Goal: Transaction & Acquisition: Complete application form

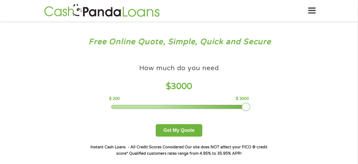
drag, startPoint x: 148, startPoint y: 108, endPoint x: 249, endPoint y: 110, distance: 100.8
click at [249, 110] on div "How much do you need $ 3000 $ 200 $ 3000 Get My Quote" at bounding box center [179, 99] width 186 height 75
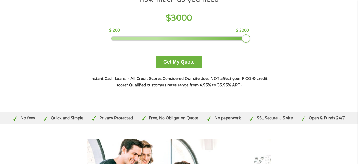
scroll to position [89, 0]
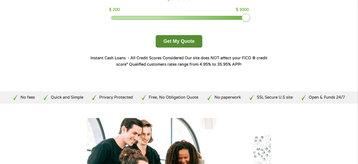
click at [174, 41] on button "Get My Quote" at bounding box center [179, 41] width 47 height 12
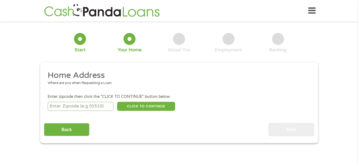
click at [73, 104] on input "number" at bounding box center [81, 106] width 66 height 9
type input "76309"
click at [136, 105] on button "CLICK TO CONTINUE" at bounding box center [146, 106] width 58 height 9
type input "76309"
type input "[GEOGRAPHIC_DATA]"
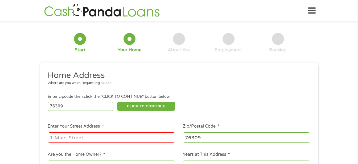
click at [110, 142] on input "Enter Your Street Address *" at bounding box center [111, 137] width 127 height 10
type input "2010 [GEOGRAPHIC_DATA]"
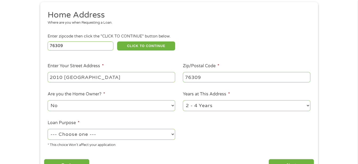
scroll to position [74, 0]
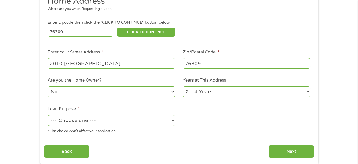
click at [171, 119] on select "--- Choose one --- Pay Bills Debt Consolidation Home Improvement Major Purchase…" at bounding box center [111, 120] width 127 height 11
select select "debtconsolidation"
click at [48, 115] on select "--- Choose one --- Pay Bills Debt Consolidation Home Improvement Major Purchase…" at bounding box center [111, 120] width 127 height 11
drag, startPoint x: 295, startPoint y: 150, endPoint x: 290, endPoint y: 143, distance: 9.2
click at [295, 150] on input "Next" at bounding box center [290, 151] width 45 height 13
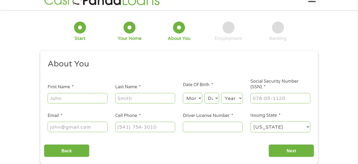
scroll to position [0, 0]
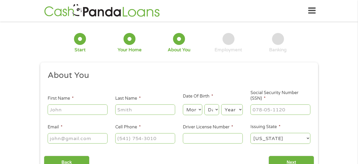
click at [72, 112] on input "First Name *" at bounding box center [78, 110] width 60 height 10
type input "[PERSON_NAME]"
type input "[EMAIL_ADDRESS][DOMAIN_NAME]"
type input "[PHONE_NUMBER]"
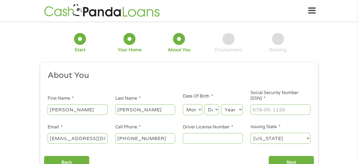
drag, startPoint x: 123, startPoint y: 111, endPoint x: 115, endPoint y: 112, distance: 7.8
click at [115, 112] on input "[PERSON_NAME]" at bounding box center [145, 110] width 60 height 10
type input "[PERSON_NAME]"
click at [194, 109] on select "Month 1 2 3 4 5 6 7 8 9 10 11 12" at bounding box center [192, 109] width 19 height 11
select select "2"
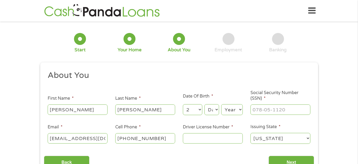
click at [183, 104] on select "Month 1 2 3 4 5 6 7 8 9 10 11 12" at bounding box center [192, 109] width 19 height 11
drag, startPoint x: 210, startPoint y: 108, endPoint x: 210, endPoint y: 105, distance: 2.9
click at [210, 108] on select "Day 1 2 3 4 5 6 7 8 9 10 11 12 13 14 15 16 17 18 19 20 21 22 23 24 25 26 27 28 …" at bounding box center [211, 109] width 14 height 11
select select "2"
click at [204, 104] on select "Day 1 2 3 4 5 6 7 8 9 10 11 12 13 14 15 16 17 18 19 20 21 22 23 24 25 26 27 28 …" at bounding box center [211, 109] width 14 height 11
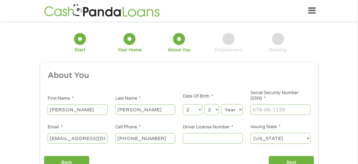
click at [232, 108] on select "Year [DATE] 2006 2005 2004 2003 2002 2001 2000 1999 1998 1997 1996 1995 1994 19…" at bounding box center [232, 109] width 22 height 11
select select "1957"
click at [221, 104] on select "Year [DATE] 2006 2005 2004 2003 2002 2001 2000 1999 1998 1997 1996 1995 1994 19…" at bounding box center [232, 109] width 22 height 11
click at [193, 140] on input "Driver License Number *" at bounding box center [213, 138] width 60 height 10
drag, startPoint x: 191, startPoint y: 140, endPoint x: 189, endPoint y: 143, distance: 3.9
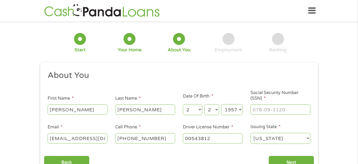
click at [189, 143] on input "00543812" at bounding box center [213, 138] width 60 height 10
type input "02543812"
drag, startPoint x: 357, startPoint y: 31, endPoint x: 356, endPoint y: 47, distance: 16.3
click at [356, 48] on div "1 Start 2 Your Home 3 About You 4 Employment 5 Banking 6 This field is hidden w…" at bounding box center [179, 100] width 358 height 151
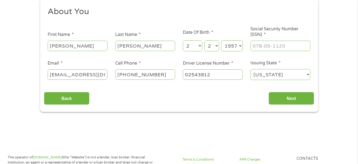
scroll to position [81, 0]
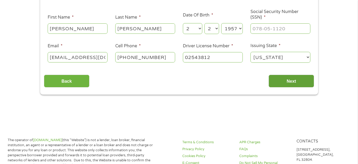
click at [282, 76] on input "Next" at bounding box center [290, 81] width 45 height 13
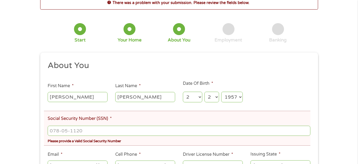
scroll to position [55, 0]
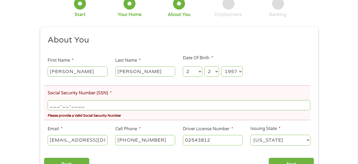
drag, startPoint x: 93, startPoint y: 106, endPoint x: 42, endPoint y: 107, distance: 51.6
click at [42, 107] on div "This field is hidden when viewing the form gclid EAIaIQobChMIj6D84vfRjwMVobMDAB…" at bounding box center [179, 102] width 278 height 151
type input "450-19-4383"
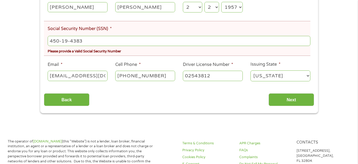
scroll to position [124, 0]
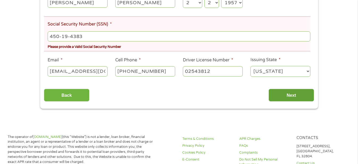
click at [290, 92] on input "Next" at bounding box center [290, 95] width 45 height 13
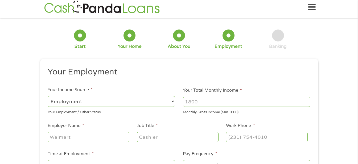
scroll to position [0, 0]
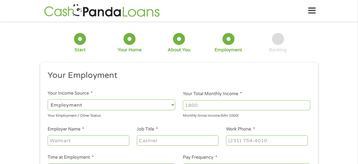
click at [172, 104] on select "--- Choose one --- Employment [DEMOGRAPHIC_DATA] Benefits" at bounding box center [111, 104] width 127 height 11
select select "benefits"
click at [48, 99] on select "--- Choose one --- Employment [DEMOGRAPHIC_DATA] Benefits" at bounding box center [111, 104] width 127 height 11
type input "Other"
type input "[PHONE_NUMBER]"
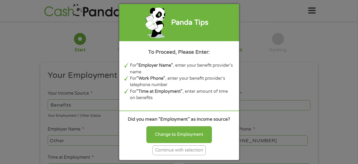
click at [178, 149] on div "Continue with selection" at bounding box center [178, 150] width 53 height 10
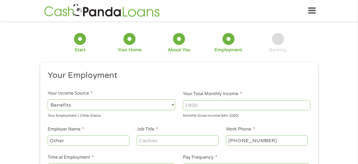
click at [223, 108] on input "Your Total Monthly Income *" at bounding box center [246, 105] width 127 height 10
drag, startPoint x: 215, startPoint y: 107, endPoint x: 219, endPoint y: 108, distance: 4.9
click at [219, 108] on input "2246.00" at bounding box center [246, 105] width 127 height 10
click at [305, 105] on input "2247" at bounding box center [246, 105] width 127 height 10
click at [305, 105] on input "2248" at bounding box center [246, 105] width 127 height 10
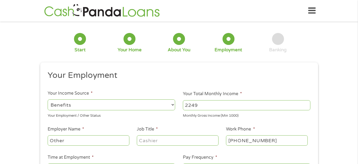
click at [305, 105] on input "2249" at bounding box center [246, 105] width 127 height 10
type input "2250"
click at [305, 105] on input "2250" at bounding box center [246, 105] width 127 height 10
drag, startPoint x: 201, startPoint y: 106, endPoint x: 163, endPoint y: 107, distance: 38.6
click at [163, 107] on ul "Your Employment Your Income Source * --- Choose one --- Employment [DEMOGRAPHIC…" at bounding box center [179, 139] width 270 height 138
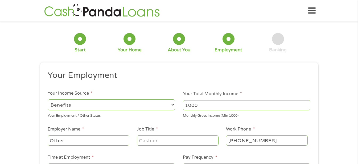
click at [307, 106] on input "1000" at bounding box center [246, 105] width 127 height 10
click at [307, 103] on input "1001" at bounding box center [246, 105] width 127 height 10
click at [307, 103] on input "1002" at bounding box center [246, 105] width 127 height 10
click at [307, 103] on input "1003" at bounding box center [246, 105] width 127 height 10
click at [307, 103] on input "1202" at bounding box center [246, 105] width 127 height 10
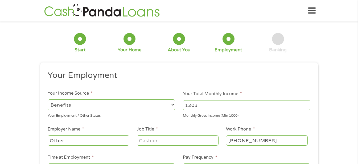
click at [307, 103] on input "1203" at bounding box center [246, 105] width 127 height 10
click at [307, 103] on input "1204" at bounding box center [246, 105] width 127 height 10
click at [307, 103] on input "1205" at bounding box center [246, 105] width 127 height 10
click at [307, 103] on input "1225" at bounding box center [246, 105] width 127 height 10
click at [307, 103] on input "1226" at bounding box center [246, 105] width 127 height 10
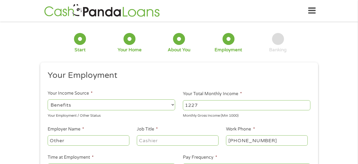
click at [307, 103] on input "1227" at bounding box center [246, 105] width 127 height 10
click at [307, 103] on input "1228" at bounding box center [246, 105] width 127 height 10
click at [307, 103] on input "1229" at bounding box center [246, 105] width 127 height 10
click at [307, 103] on input "1230" at bounding box center [246, 105] width 127 height 10
click at [307, 103] on input "1231" at bounding box center [246, 105] width 127 height 10
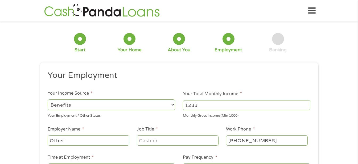
click at [307, 103] on input "1233" at bounding box center [246, 105] width 127 height 10
click at [307, 103] on input "1235" at bounding box center [246, 105] width 127 height 10
click at [307, 103] on input "1236" at bounding box center [246, 105] width 127 height 10
click at [307, 103] on input "1237" at bounding box center [246, 105] width 127 height 10
click at [307, 103] on input "1238" at bounding box center [246, 105] width 127 height 10
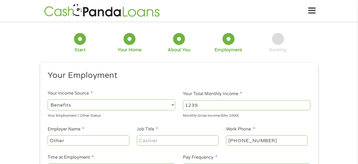
click at [307, 103] on input "1239" at bounding box center [246, 105] width 127 height 10
click at [307, 103] on input "1240" at bounding box center [246, 105] width 127 height 10
click at [307, 103] on input "1241" at bounding box center [246, 105] width 127 height 10
click at [307, 103] on input "1242" at bounding box center [246, 105] width 127 height 10
click at [307, 103] on input "1243" at bounding box center [246, 105] width 127 height 10
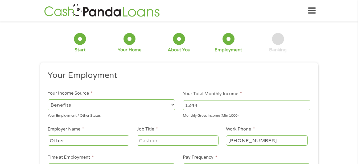
click at [307, 103] on input "1244" at bounding box center [246, 105] width 127 height 10
click at [307, 103] on input "1245" at bounding box center [246, 105] width 127 height 10
click at [307, 103] on input "1246" at bounding box center [246, 105] width 127 height 10
drag, startPoint x: 187, startPoint y: 106, endPoint x: 183, endPoint y: 106, distance: 4.5
click at [183, 106] on input "1246" at bounding box center [246, 105] width 127 height 10
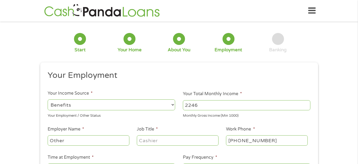
type input "2246"
click at [290, 84] on ul "Your Employment Your Income Source * --- Choose one --- Employment [DEMOGRAPHIC…" at bounding box center [179, 139] width 270 height 138
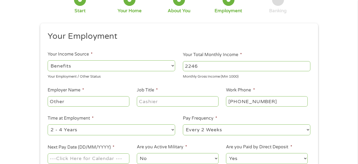
scroll to position [47, 0]
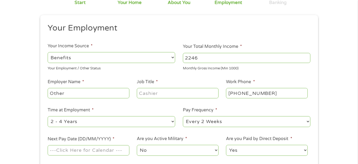
click at [173, 57] on select "--- Choose one --- Employment [DEMOGRAPHIC_DATA] Benefits" at bounding box center [111, 57] width 127 height 11
click at [48, 52] on select "--- Choose one --- Employment [DEMOGRAPHIC_DATA] Benefits" at bounding box center [111, 57] width 127 height 11
drag, startPoint x: 65, startPoint y: 95, endPoint x: 47, endPoint y: 95, distance: 18.4
click at [47, 95] on li "Employer Name * Other" at bounding box center [88, 89] width 89 height 20
click at [52, 92] on input "retirement" at bounding box center [88, 93] width 81 height 10
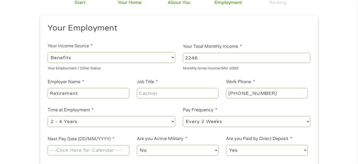
type input "Retirement"
click at [181, 95] on input "Job Title *" at bounding box center [177, 93] width 81 height 10
type input "retired"
type input "(___) ___-____"
click at [172, 120] on select "--- Choose one --- 1 Year or less 1 - 2 Years 2 - 4 Years Over 4 Years" at bounding box center [111, 121] width 127 height 11
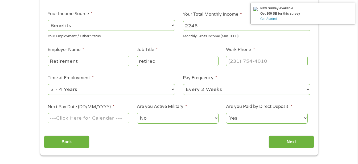
scroll to position [91, 0]
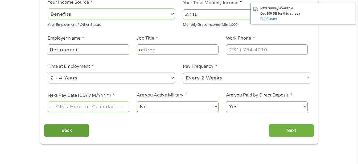
click at [78, 132] on input "Back" at bounding box center [66, 130] width 45 height 13
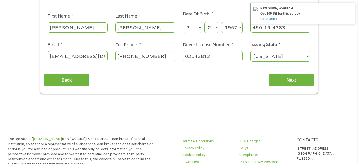
scroll to position [83, 0]
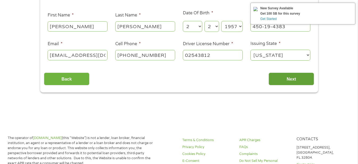
click at [279, 81] on input "Next" at bounding box center [290, 79] width 45 height 13
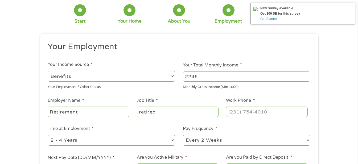
scroll to position [8, 0]
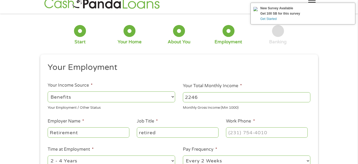
drag, startPoint x: 81, startPoint y: 99, endPoint x: 75, endPoint y: 99, distance: 5.9
click at [75, 99] on select "--- Choose one --- Employment [DEMOGRAPHIC_DATA] Benefits" at bounding box center [111, 96] width 127 height 11
click at [48, 91] on select "--- Choose one --- Employment [DEMOGRAPHIC_DATA] Benefits" at bounding box center [111, 96] width 127 height 11
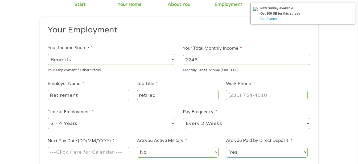
scroll to position [42, 0]
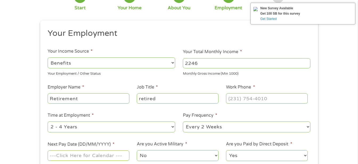
drag, startPoint x: 83, startPoint y: 100, endPoint x: 30, endPoint y: 102, distance: 53.8
click at [30, 102] on div "1 Start 2 Your Home 3 About You 4 Employment 5 Banking 6 This field is hidden w…" at bounding box center [179, 88] width 358 height 210
click at [99, 98] on input "SOCIAL SECURITY/PENSION" at bounding box center [88, 98] width 81 height 10
click at [95, 98] on input "SOCIAL SECURITY&PENSION" at bounding box center [88, 98] width 81 height 10
type input "SOCIAL SECURITY &PENSION"
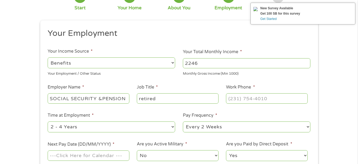
type input "(___) ___-____"
click at [229, 100] on input "(___) ___-____" at bounding box center [266, 98] width 81 height 10
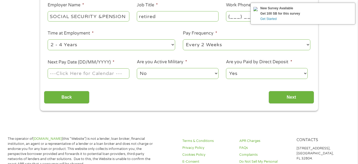
scroll to position [132, 0]
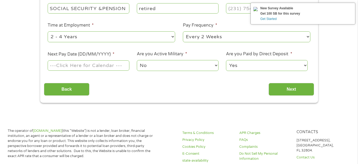
click at [98, 67] on input "Next Pay Date (DD/MM/YYYY) *" at bounding box center [88, 65] width 81 height 10
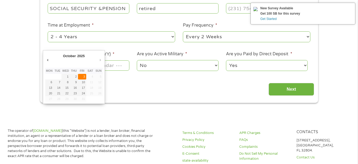
type input "[DATE]"
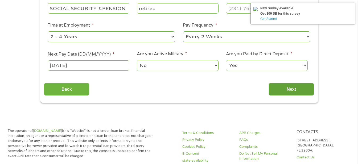
click at [297, 89] on input "Next" at bounding box center [290, 89] width 45 height 13
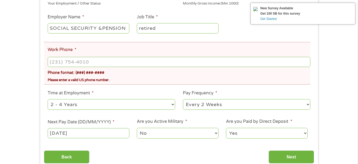
click at [241, 39] on ul "Your Employment Your Income Source * --- Choose one --- Employment [DEMOGRAPHIC…" at bounding box center [179, 51] width 270 height 186
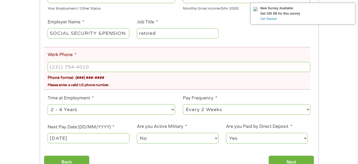
scroll to position [137, 0]
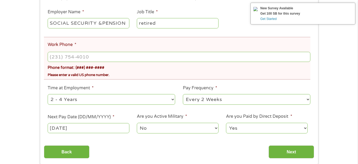
click at [306, 99] on select "--- Choose one --- Every 2 Weeks Every Week Monthly Semi-Monthly" at bounding box center [246, 99] width 127 height 11
select select "monthly"
click at [183, 94] on select "--- Choose one --- Every 2 Weeks Every Week Monthly Semi-Monthly" at bounding box center [246, 99] width 127 height 11
click at [106, 58] on input "(___) ___-____" at bounding box center [179, 57] width 262 height 10
type input "[PHONE_NUMBER]"
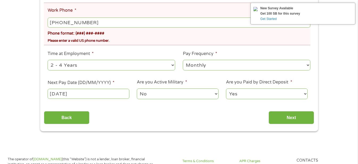
scroll to position [234, 0]
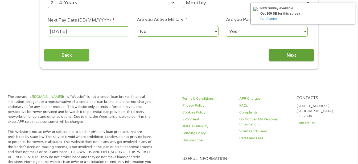
click at [292, 56] on input "Next" at bounding box center [290, 55] width 45 height 13
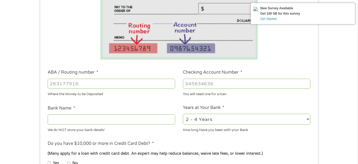
scroll to position [117, 0]
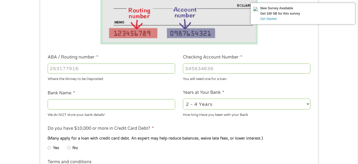
click at [94, 69] on input "ABA / Routing number *" at bounding box center [111, 69] width 127 height 10
type input "311989001"
type input "UNION SQUARE CREDIT UNION"
type input "311989001"
click at [211, 67] on input "Checking Account Number *" at bounding box center [246, 69] width 127 height 10
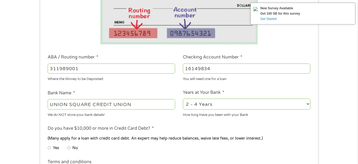
type input "16149834"
click at [307, 102] on select "2 - 4 Years 6 - 12 Months 1 - 2 Years Over 4 Years" at bounding box center [246, 104] width 127 height 11
select select "60months"
click at [183, 99] on select "2 - 4 Years 6 - 12 Months 1 - 2 Years Over 4 Years" at bounding box center [246, 104] width 127 height 11
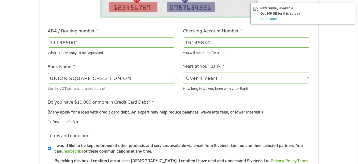
scroll to position [197, 0]
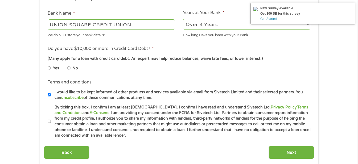
click at [68, 68] on input "No" at bounding box center [68, 68] width 3 height 9
radio input "true"
click at [48, 94] on input "I would like to be kept informed of other products and services available via e…" at bounding box center [49, 95] width 3 height 9
checkbox input "false"
click at [48, 121] on input "By ticking this box, I confirm I am at least [DEMOGRAPHIC_DATA]. I confirm I ha…" at bounding box center [49, 121] width 3 height 9
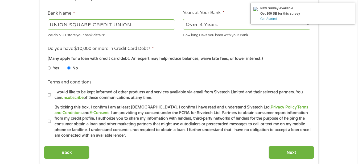
checkbox input "true"
click at [351, 6] on button at bounding box center [350, 8] width 3 height 4
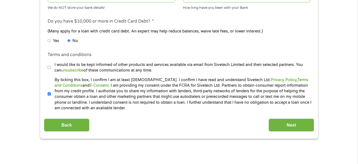
scroll to position [243, 0]
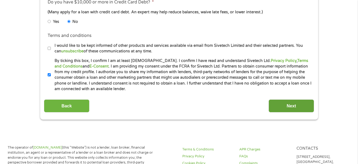
click at [294, 105] on input "Next" at bounding box center [290, 105] width 45 height 13
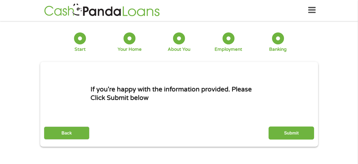
scroll to position [0, 0]
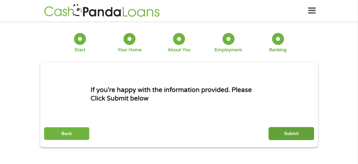
click at [291, 134] on input "Submit" at bounding box center [290, 133] width 45 height 13
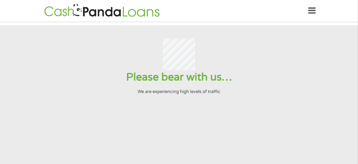
click at [268, 127] on input "Submit" at bounding box center [290, 133] width 45 height 13
click at [310, 114] on section "Please bear with us… We are experiencing high levels of traffic" at bounding box center [179, 115] width 358 height 180
